Goal: Information Seeking & Learning: Learn about a topic

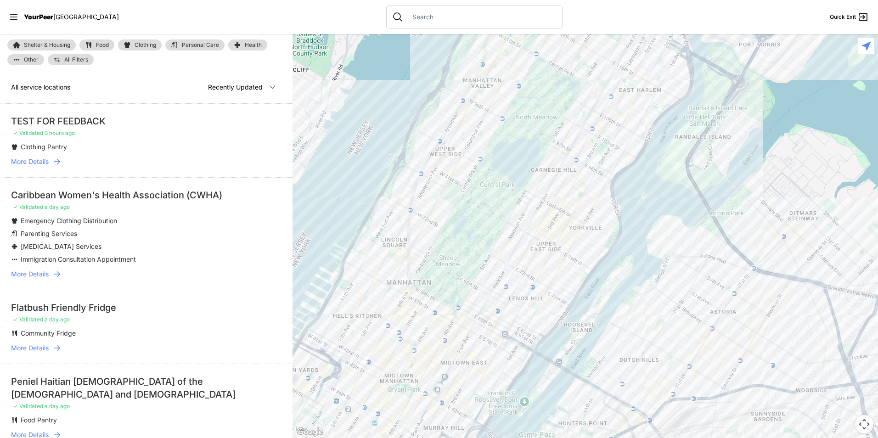
click at [424, 22] on div at bounding box center [474, 17] width 176 height 23
click at [429, 13] on input "text" at bounding box center [482, 16] width 150 height 9
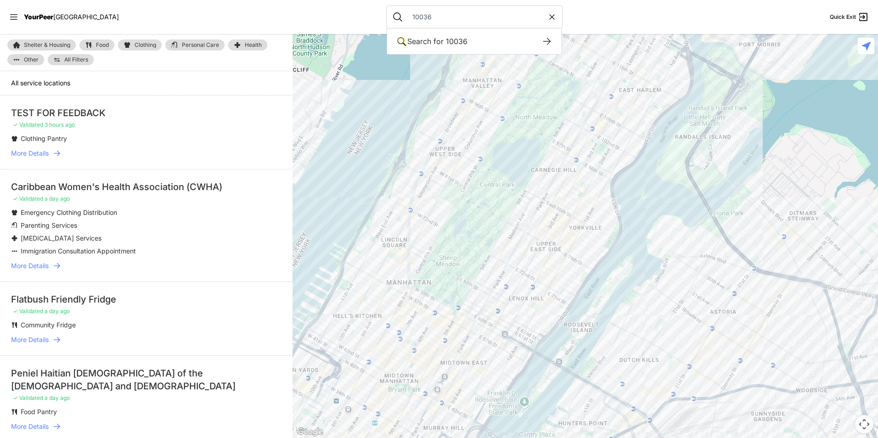
type input "10036"
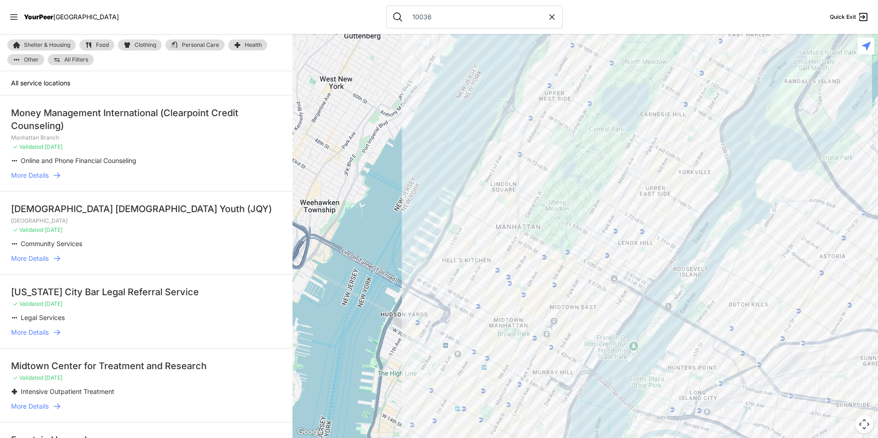
drag, startPoint x: 575, startPoint y: 407, endPoint x: 602, endPoint y: 289, distance: 121.0
click at [602, 289] on div at bounding box center [584, 236] width 585 height 404
click at [611, 186] on div at bounding box center [584, 236] width 585 height 404
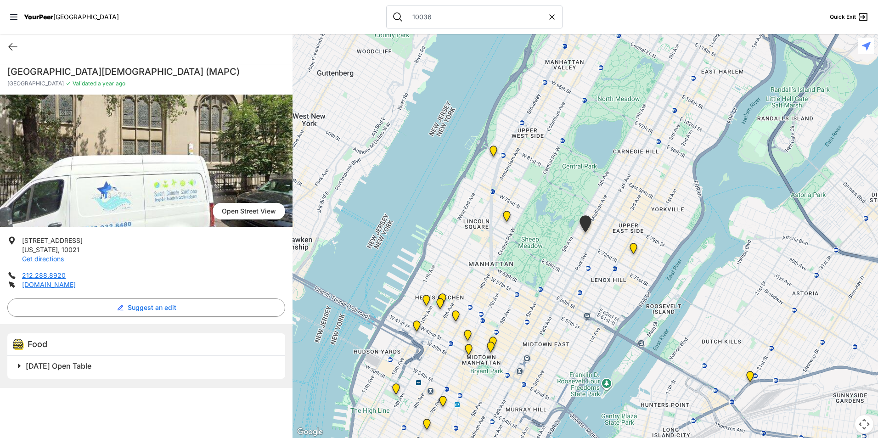
click at [633, 250] on img at bounding box center [633, 250] width 19 height 22
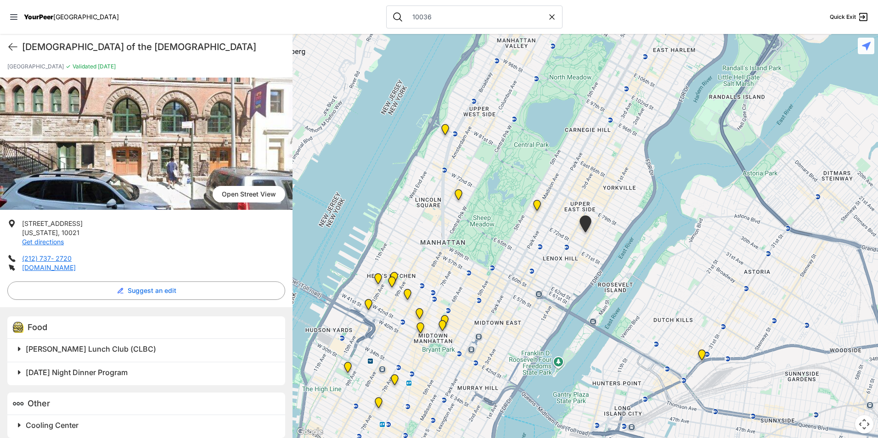
scroll to position [26, 0]
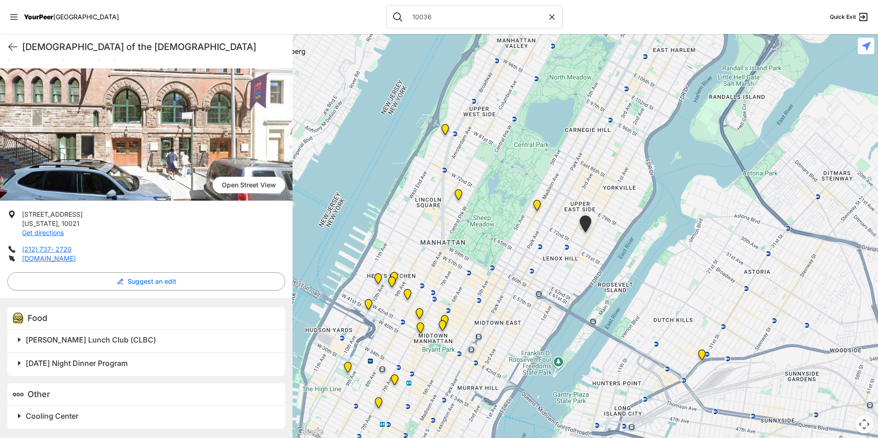
click at [168, 342] on h2 "[PERSON_NAME] Lunch Club (CLBC)" at bounding box center [150, 339] width 248 height 11
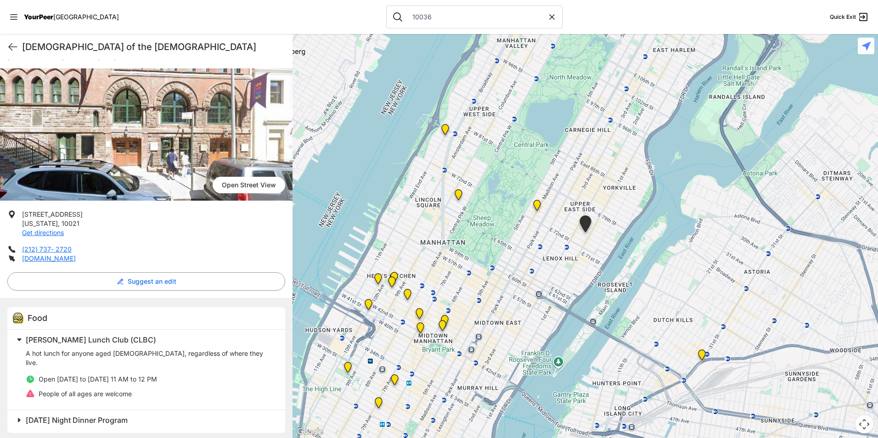
click at [230, 339] on h2 "[PERSON_NAME] Lunch Club (CLBC)" at bounding box center [150, 339] width 248 height 11
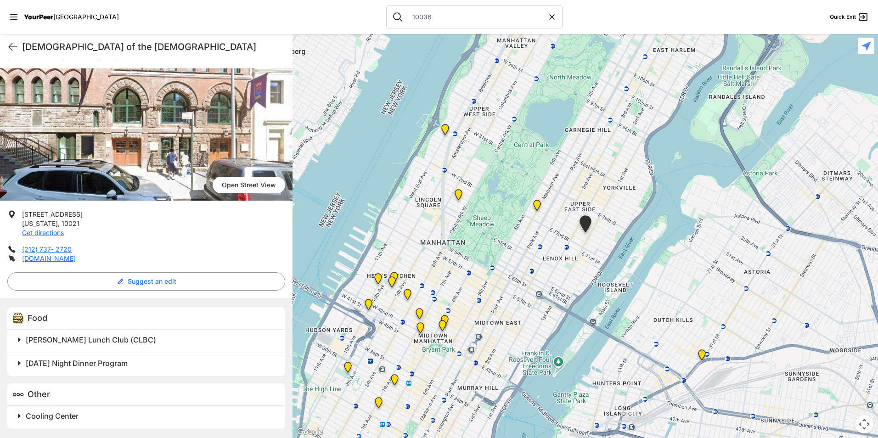
click at [214, 368] on h2 "[DATE] Night Dinner Program" at bounding box center [150, 363] width 248 height 11
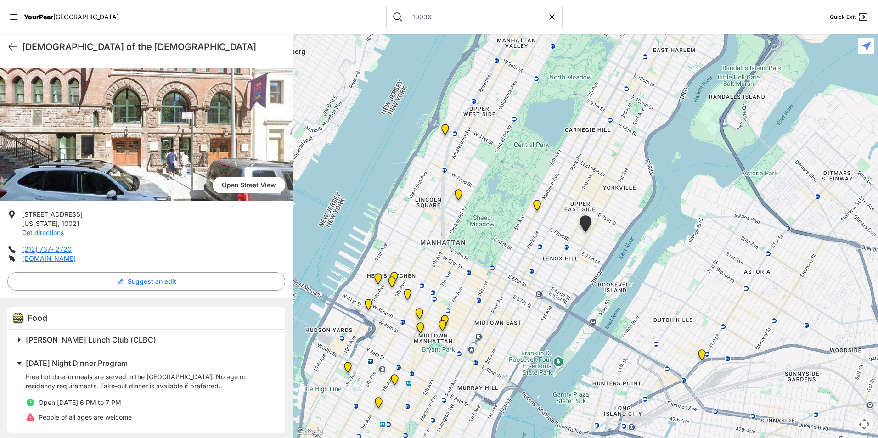
click at [214, 364] on h2 "[DATE] Night Dinner Program" at bounding box center [150, 363] width 248 height 11
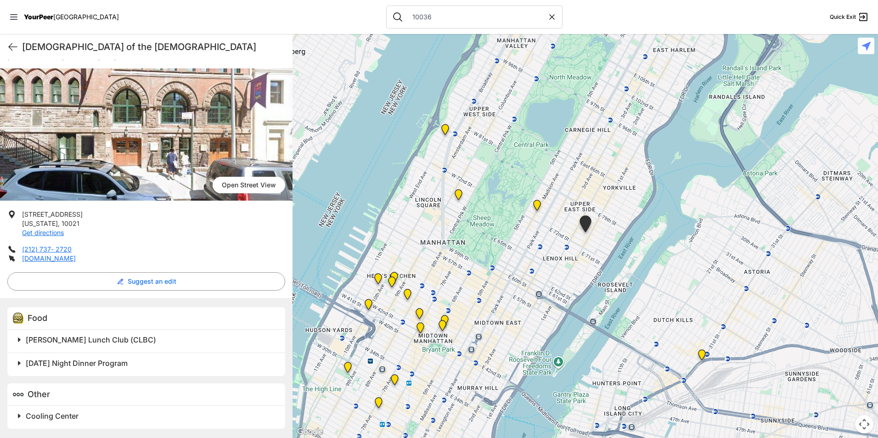
click at [461, 194] on img at bounding box center [458, 197] width 19 height 22
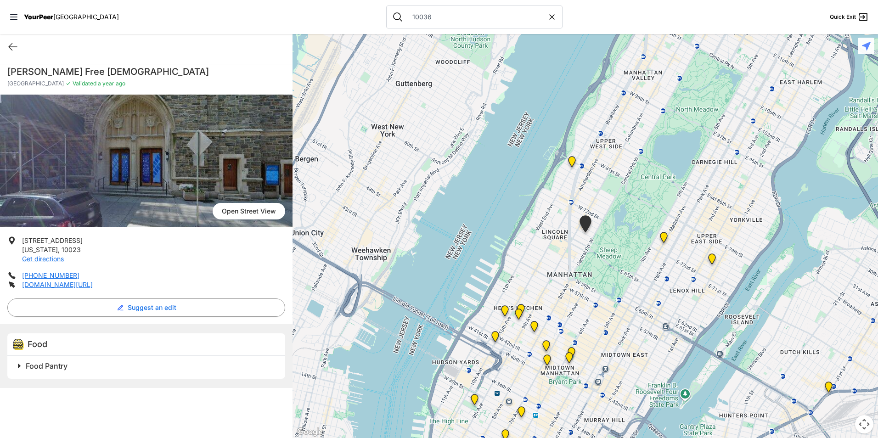
click at [111, 370] on h2 "Food Pantry" at bounding box center [150, 365] width 248 height 11
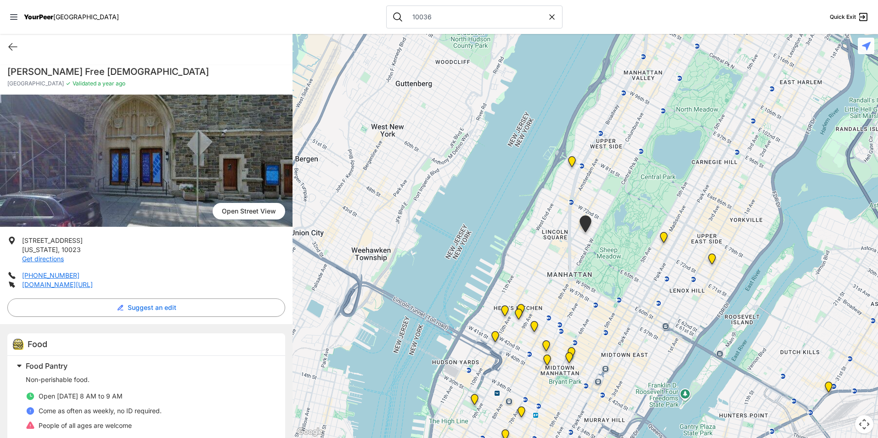
click at [111, 361] on h2 "Food Pantry" at bounding box center [150, 365] width 248 height 11
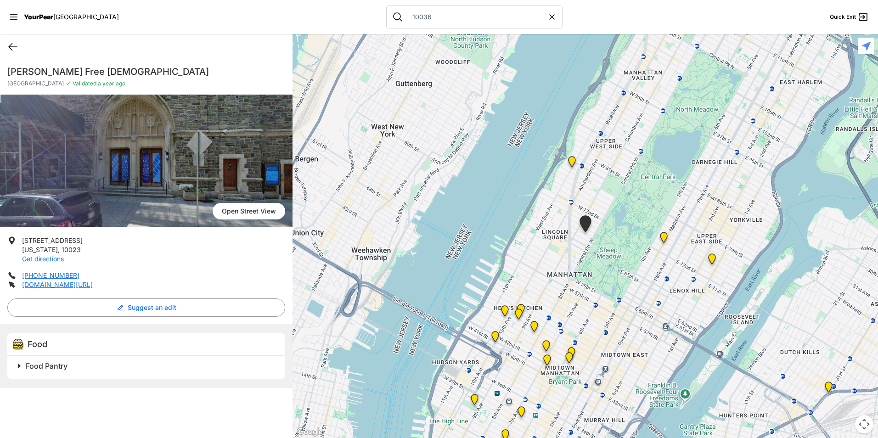
click at [17, 45] on icon at bounding box center [12, 46] width 11 height 11
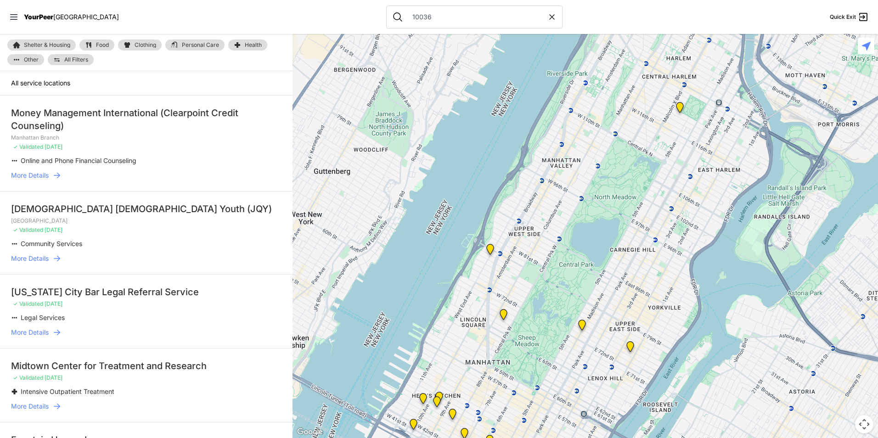
click at [111, 43] on link "Food" at bounding box center [96, 44] width 35 height 11
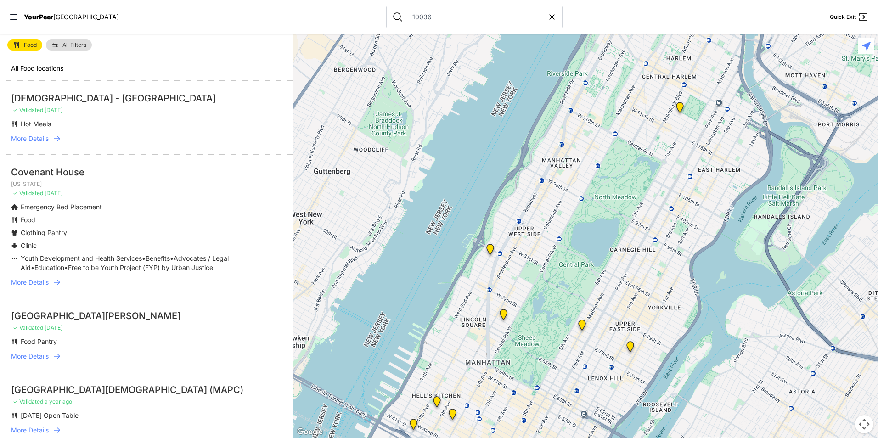
click at [62, 40] on link "All Filters" at bounding box center [69, 44] width 46 height 11
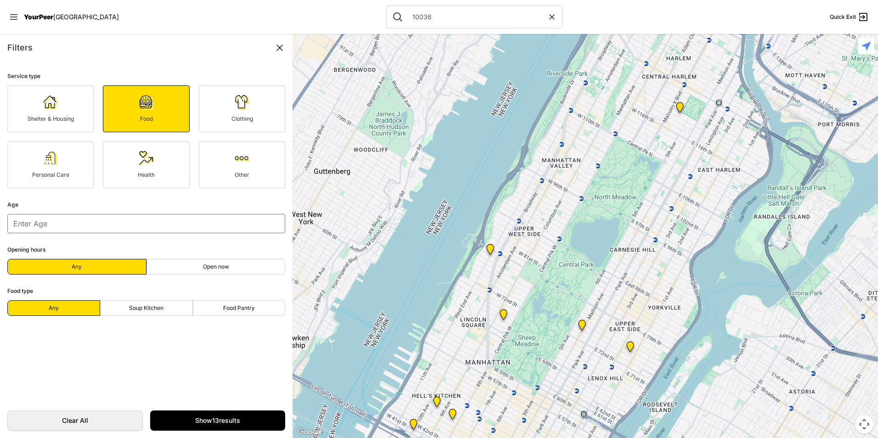
click at [76, 44] on div "Filters" at bounding box center [146, 47] width 278 height 13
click at [169, 310] on label "Soup Kitchen" at bounding box center [146, 308] width 93 height 16
click at [146, 309] on input "Soup Kitchen" at bounding box center [146, 308] width 0 height 0
radio input "true"
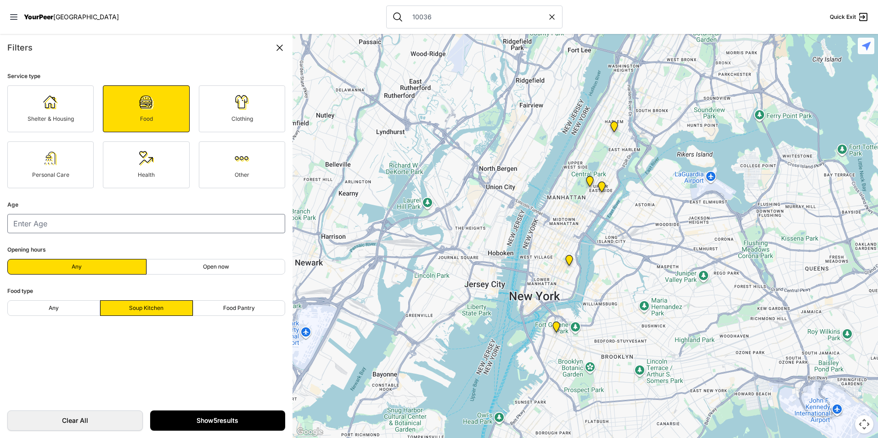
click at [216, 423] on link "Show 5 results" at bounding box center [217, 420] width 135 height 20
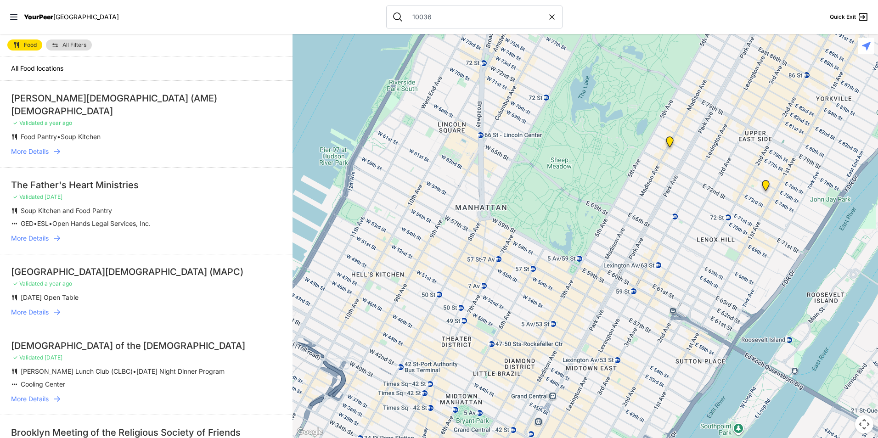
click at [668, 144] on img at bounding box center [669, 144] width 19 height 22
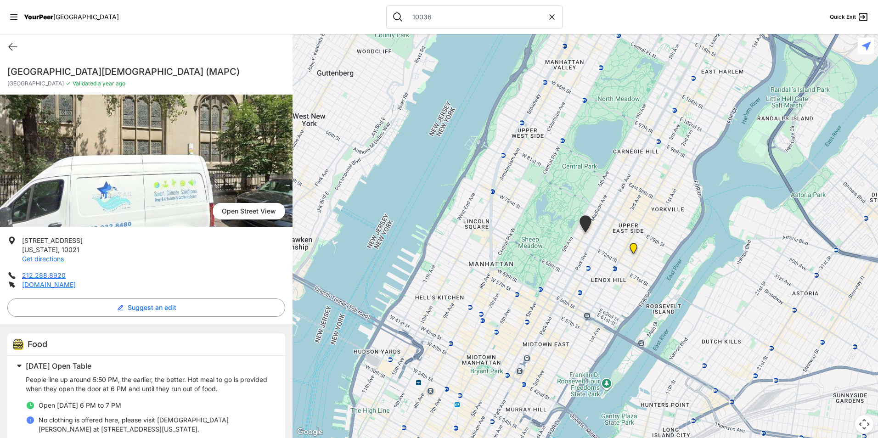
scroll to position [31, 0]
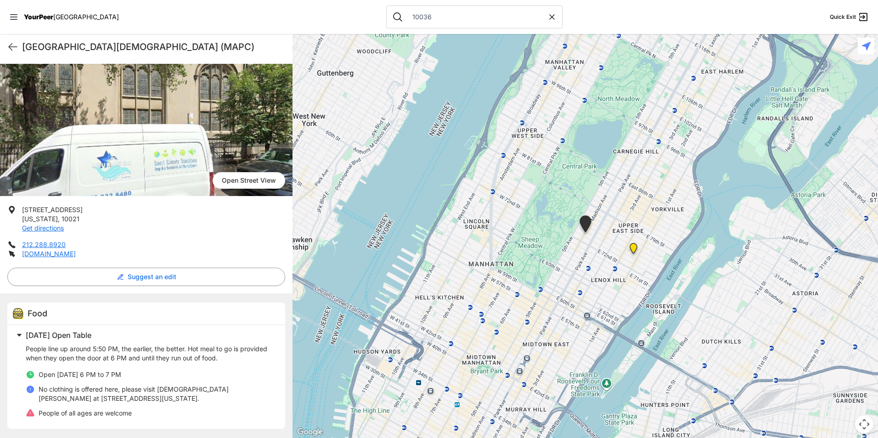
click at [634, 251] on img at bounding box center [633, 250] width 19 height 22
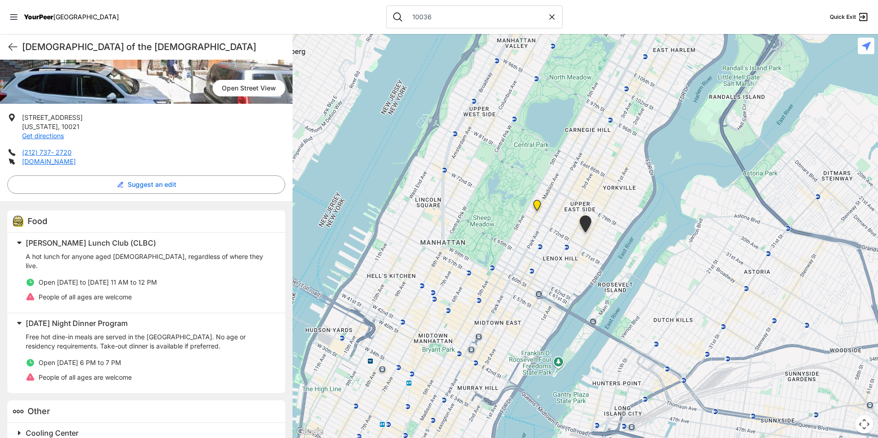
scroll to position [131, 0]
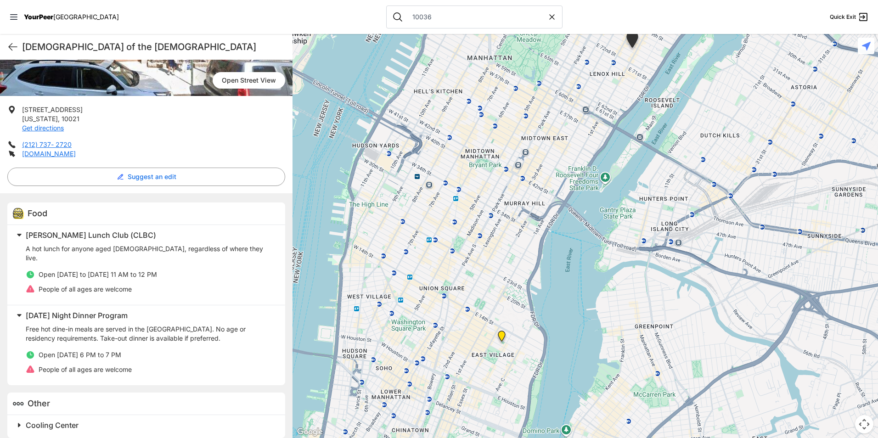
drag, startPoint x: 432, startPoint y: 328, endPoint x: 480, endPoint y: 141, distance: 193.4
click at [480, 141] on div at bounding box center [584, 236] width 585 height 404
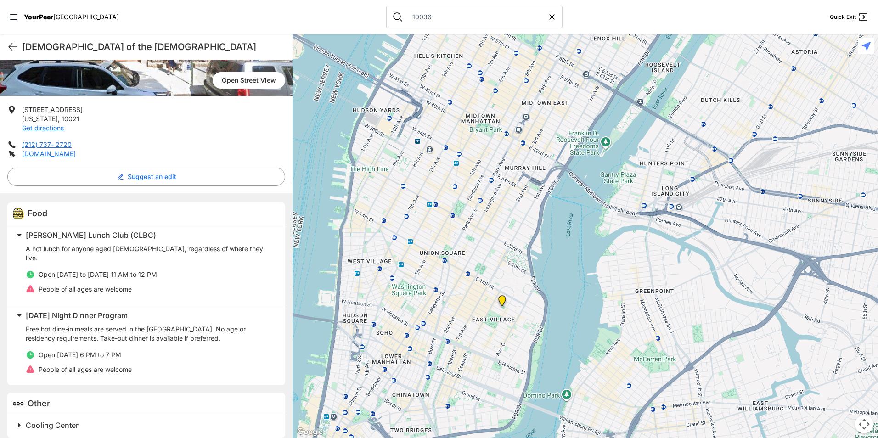
click at [503, 300] on img at bounding box center [502, 303] width 19 height 22
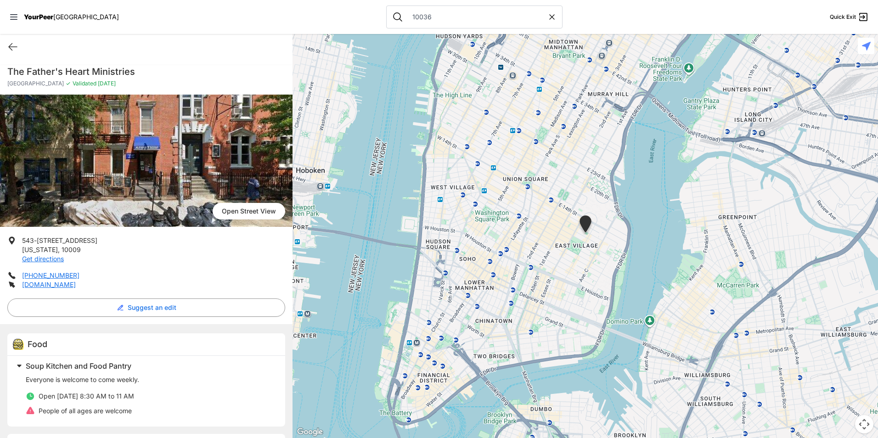
scroll to position [46, 0]
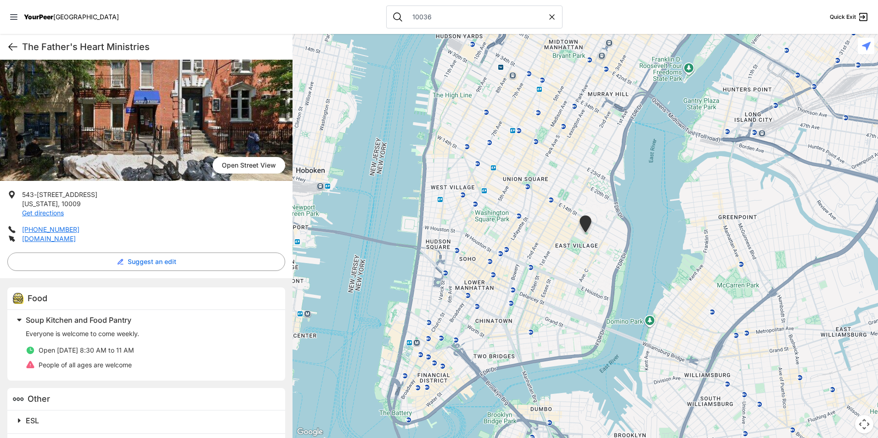
click at [16, 48] on icon at bounding box center [12, 46] width 11 height 11
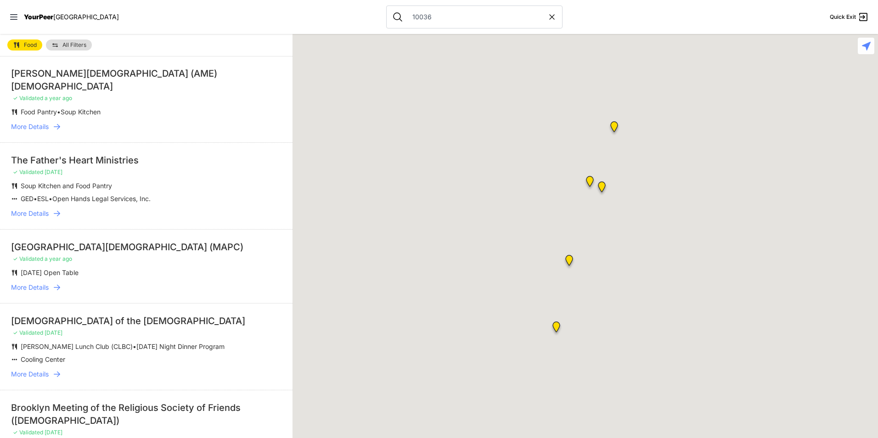
scroll to position [46, 0]
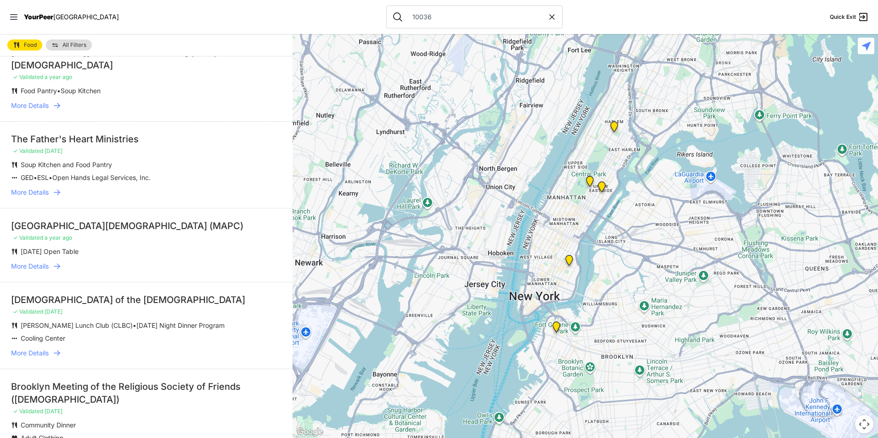
click at [63, 47] on span "All Filters" at bounding box center [74, 45] width 24 height 6
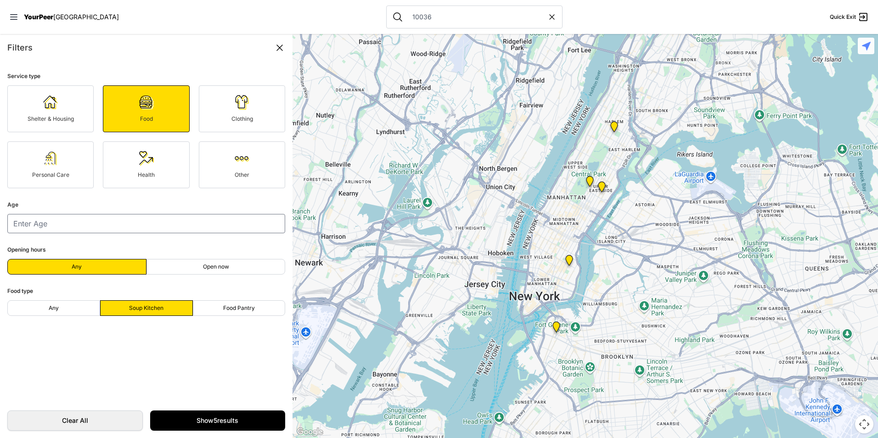
click at [234, 118] on span "Clothing" at bounding box center [242, 118] width 22 height 7
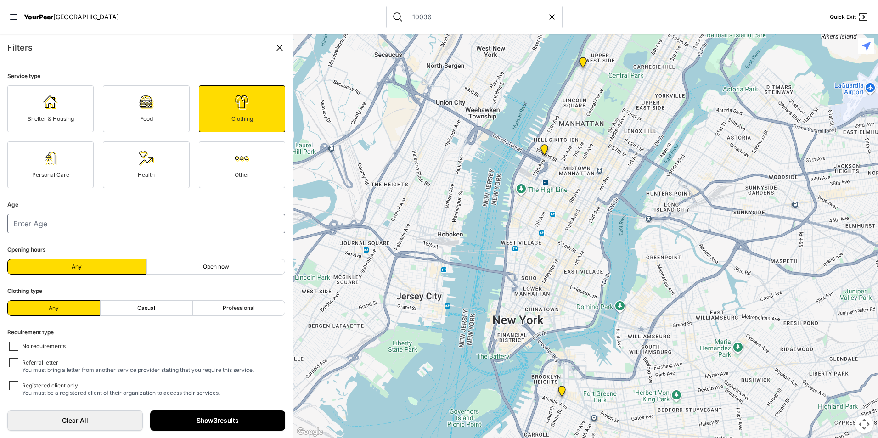
click at [214, 424] on link "Show 3 results" at bounding box center [217, 420] width 135 height 20
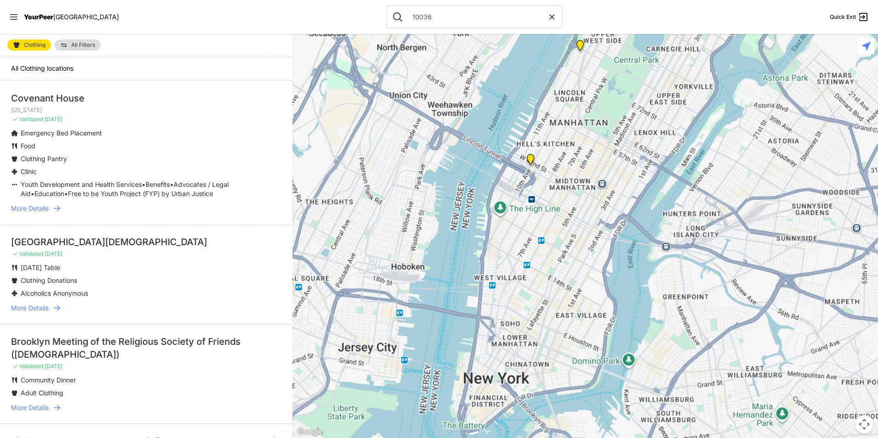
drag, startPoint x: 587, startPoint y: 227, endPoint x: 529, endPoint y: 297, distance: 90.0
click at [532, 294] on div at bounding box center [584, 236] width 585 height 404
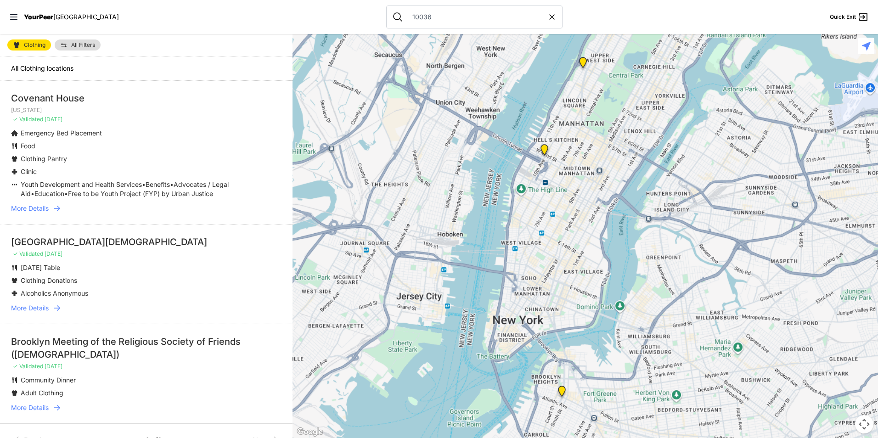
drag, startPoint x: 562, startPoint y: 177, endPoint x: 537, endPoint y: 242, distance: 69.3
click at [537, 242] on div at bounding box center [584, 236] width 585 height 404
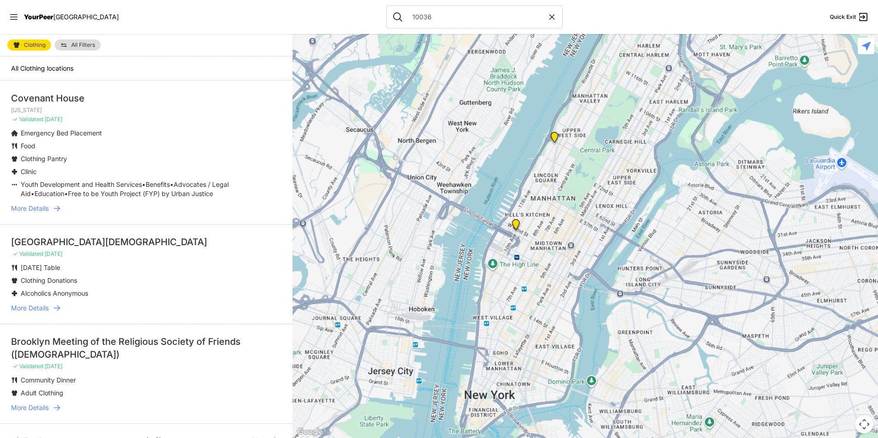
click at [516, 224] on img "New York" at bounding box center [515, 226] width 19 height 22
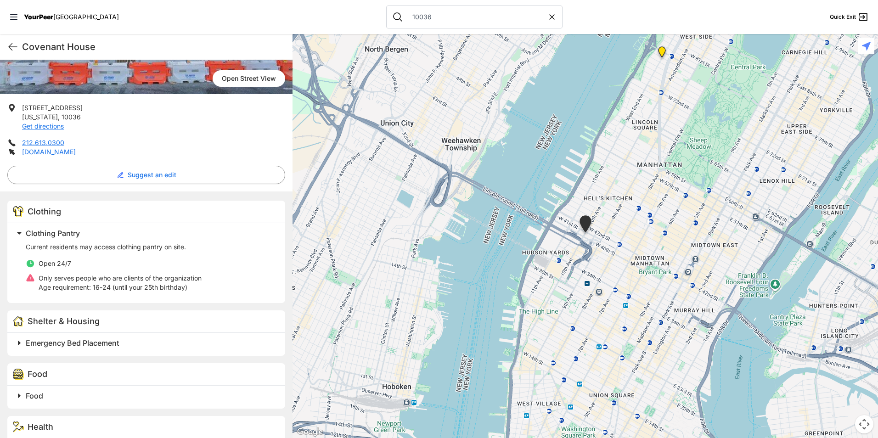
scroll to position [275, 0]
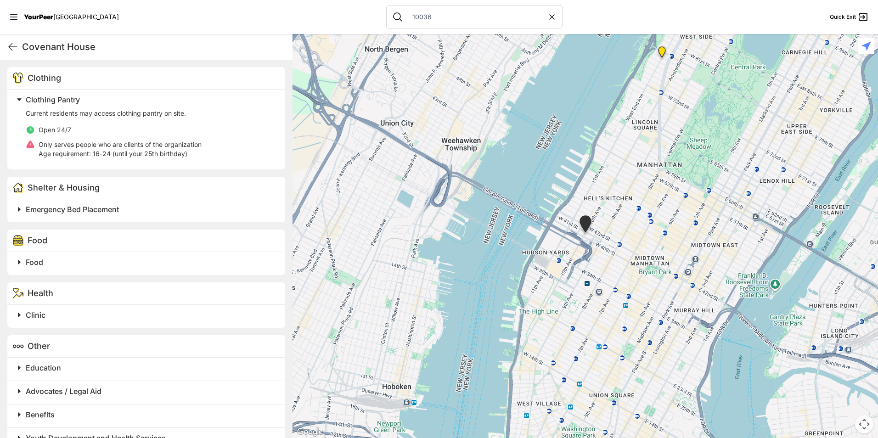
click at [185, 260] on h2 "Food" at bounding box center [150, 262] width 248 height 11
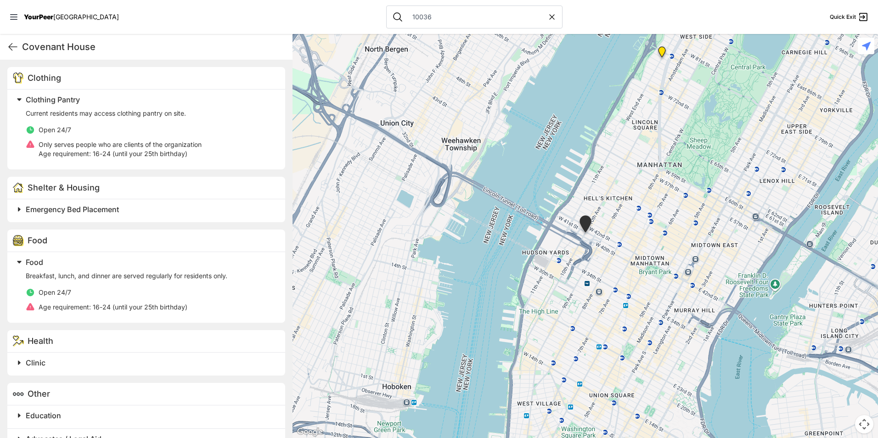
click at [216, 263] on h2 "Food" at bounding box center [150, 262] width 248 height 11
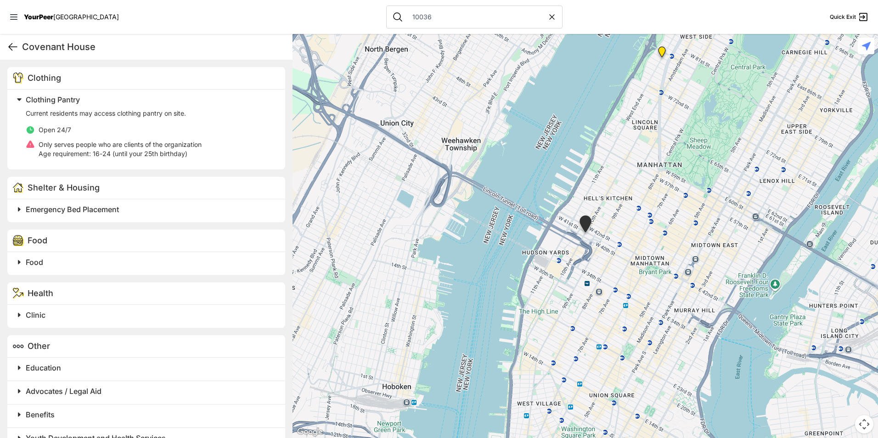
click at [14, 45] on icon at bounding box center [12, 46] width 11 height 11
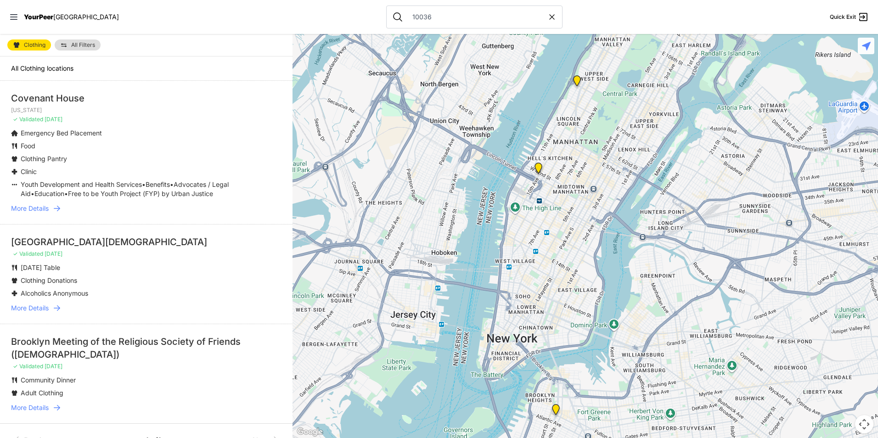
drag, startPoint x: 570, startPoint y: 217, endPoint x: 473, endPoint y: 335, distance: 152.7
click at [473, 335] on div at bounding box center [584, 236] width 585 height 404
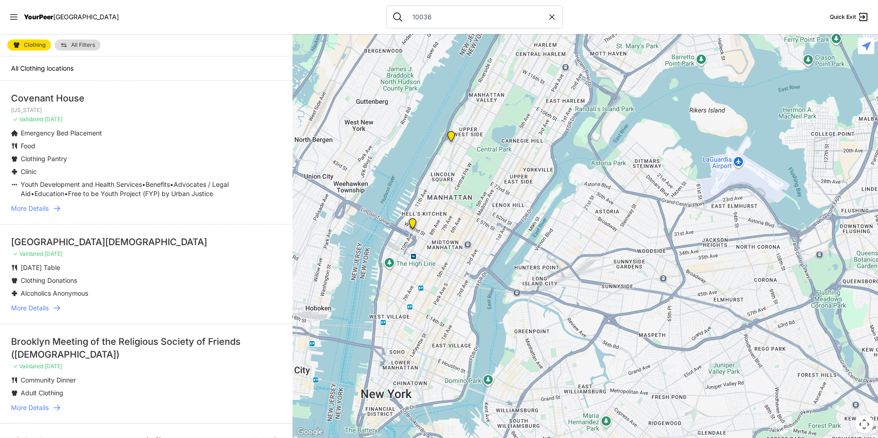
drag, startPoint x: 467, startPoint y: 371, endPoint x: 463, endPoint y: 301, distance: 69.9
click at [462, 304] on div at bounding box center [584, 236] width 585 height 404
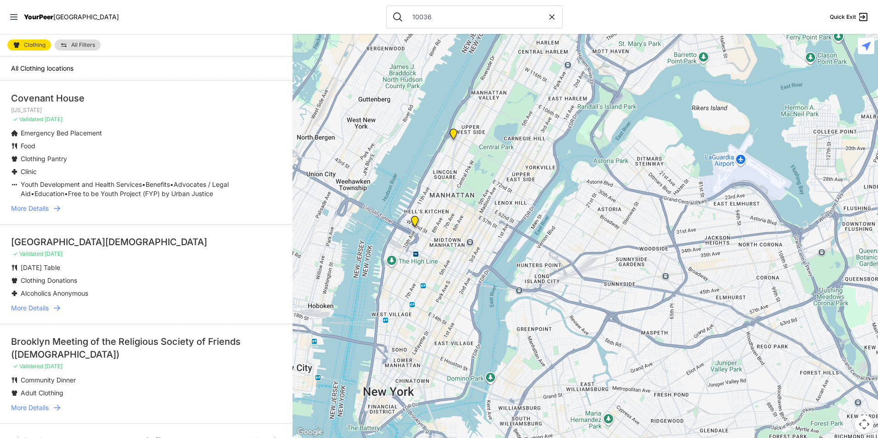
click at [453, 135] on img at bounding box center [453, 136] width 19 height 22
